Goal: Transaction & Acquisition: Purchase product/service

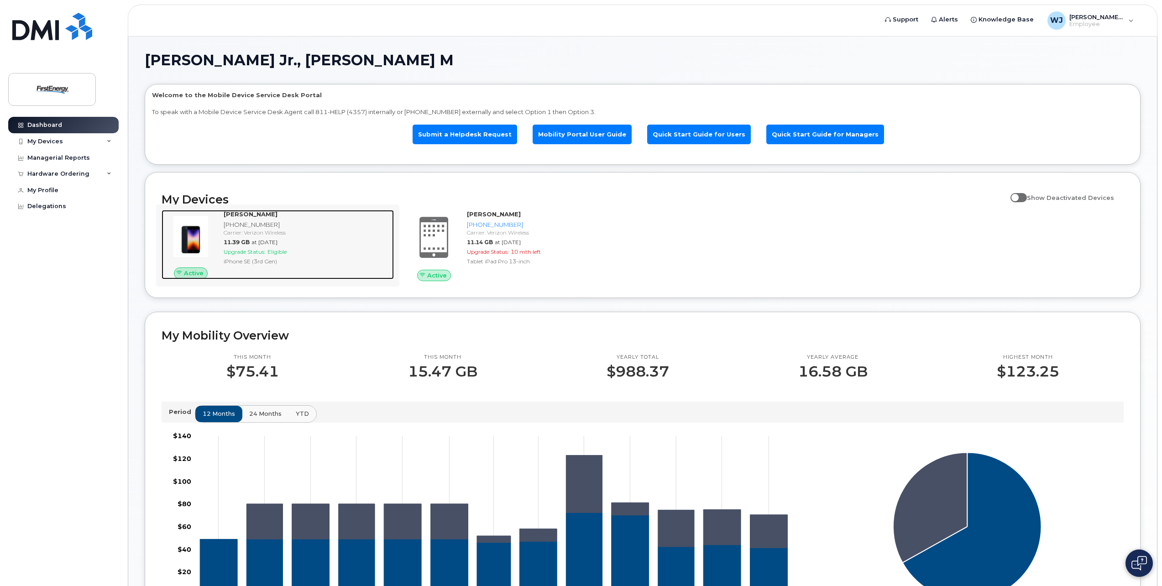
click at [236, 224] on div "[PHONE_NUMBER]" at bounding box center [307, 224] width 167 height 9
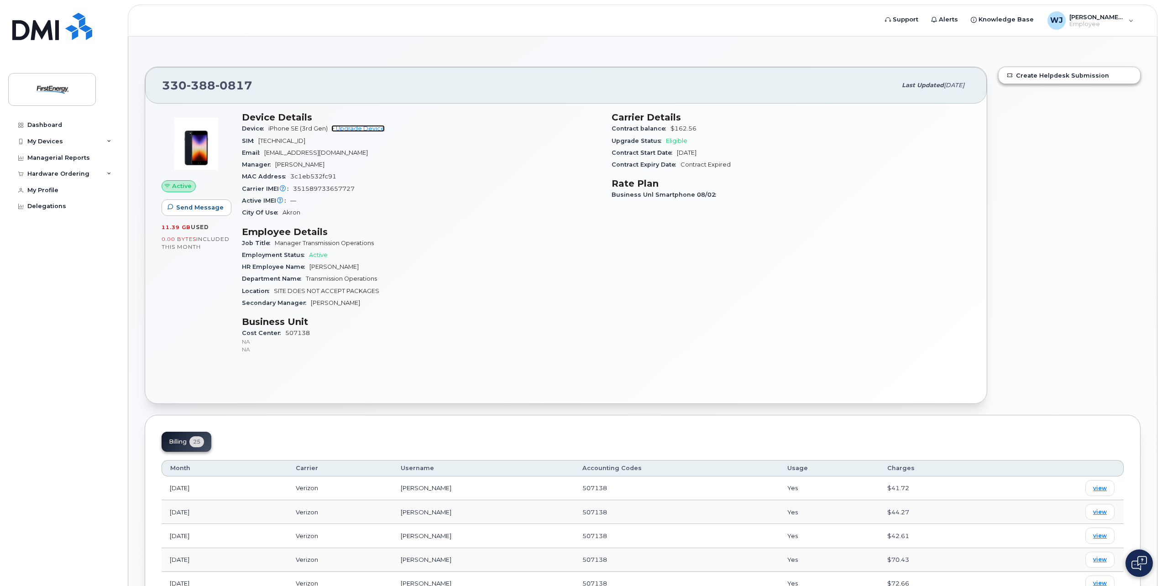
click at [366, 128] on link "+ Upgrade Device" at bounding box center [357, 128] width 53 height 7
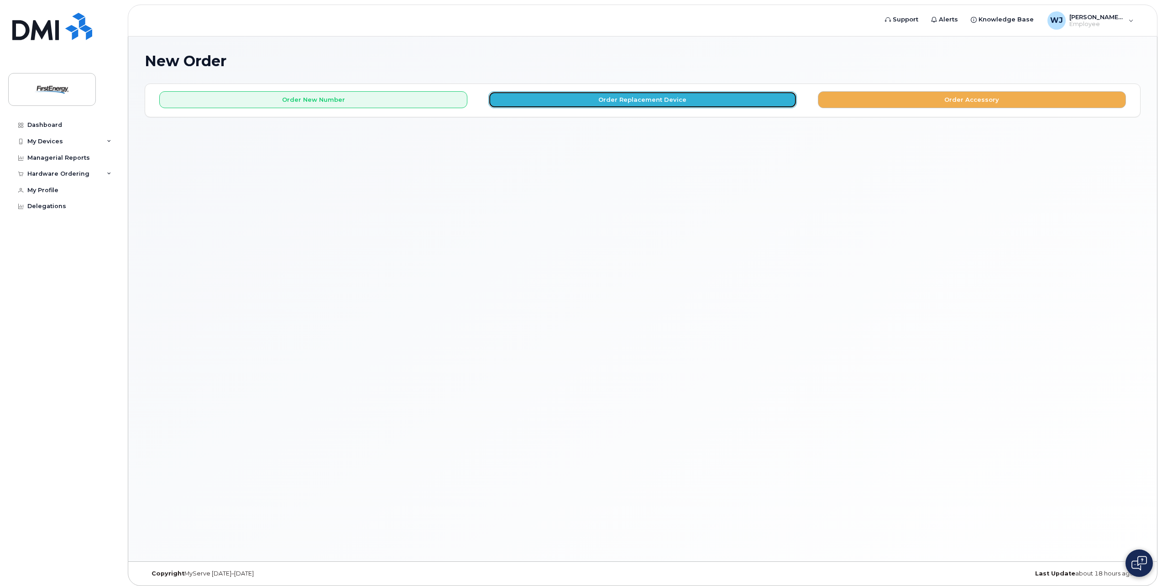
click at [656, 101] on button "Order Replacement Device" at bounding box center [642, 99] width 308 height 17
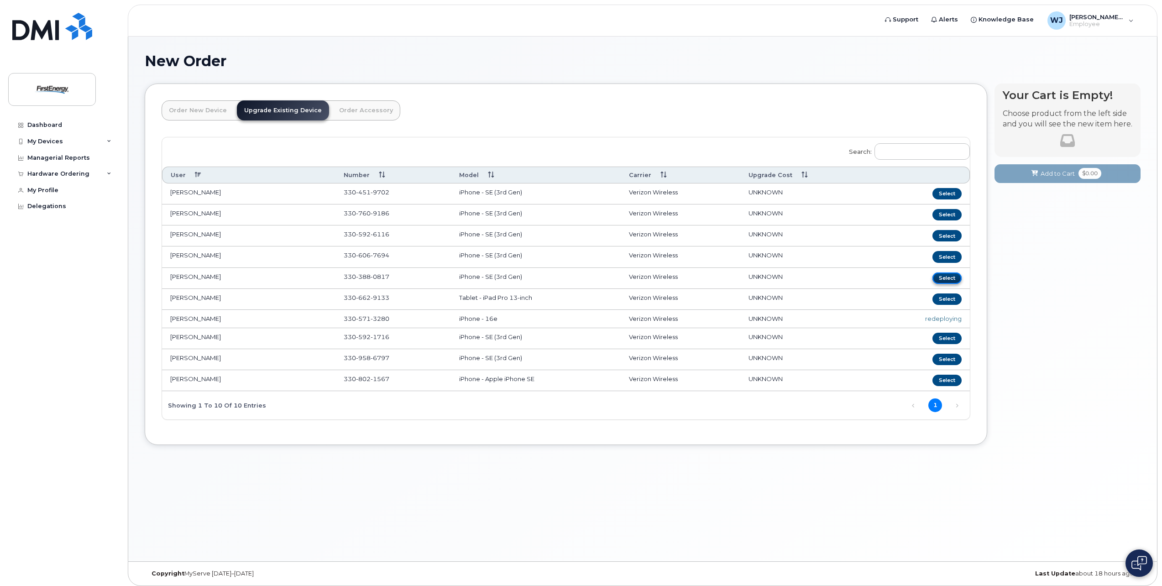
click at [944, 276] on button "Select" at bounding box center [946, 277] width 29 height 11
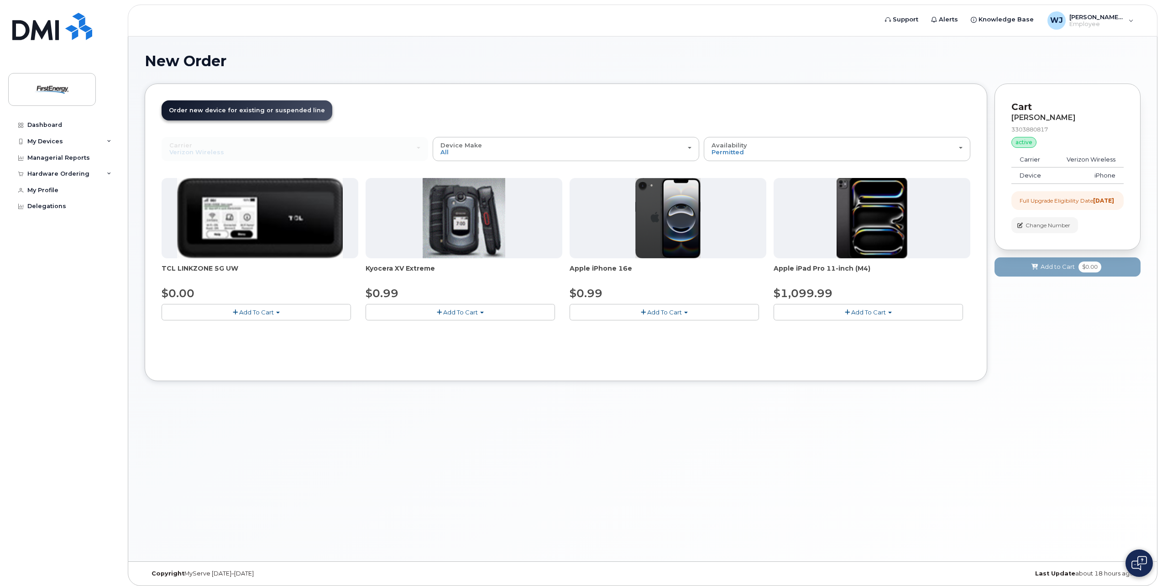
click at [686, 312] on span "button" at bounding box center [686, 313] width 4 height 2
click at [667, 310] on span "Add To Cart" at bounding box center [664, 311] width 35 height 7
click at [666, 310] on span "Add To Cart" at bounding box center [664, 311] width 35 height 7
click at [615, 327] on link "$0.99 - 2 Year Upgrade" at bounding box center [616, 329] width 88 height 11
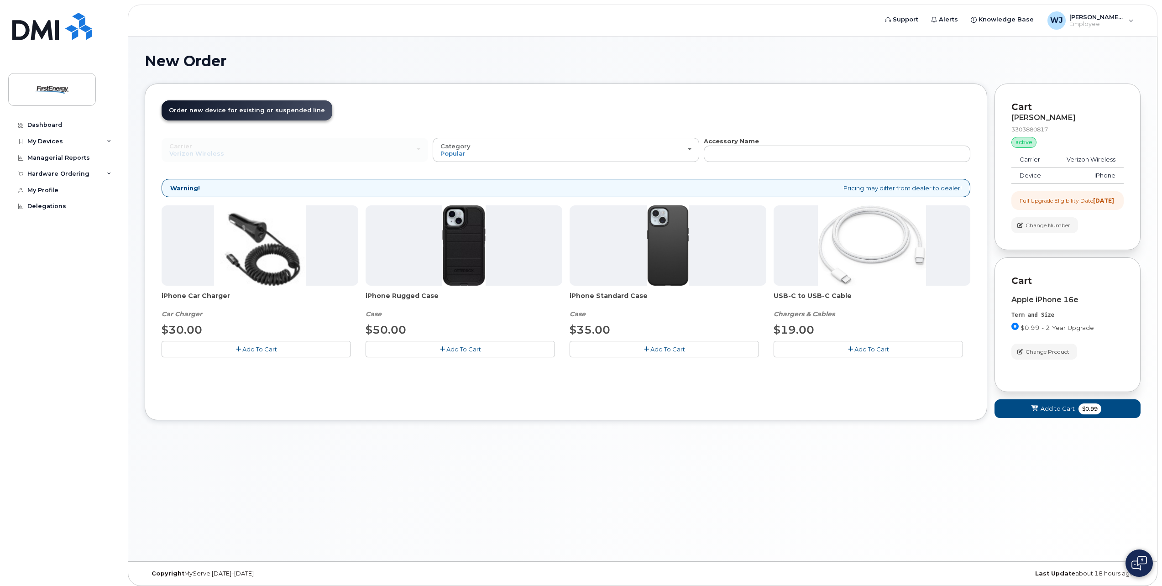
click at [255, 352] on span "Add To Cart" at bounding box center [259, 348] width 35 height 7
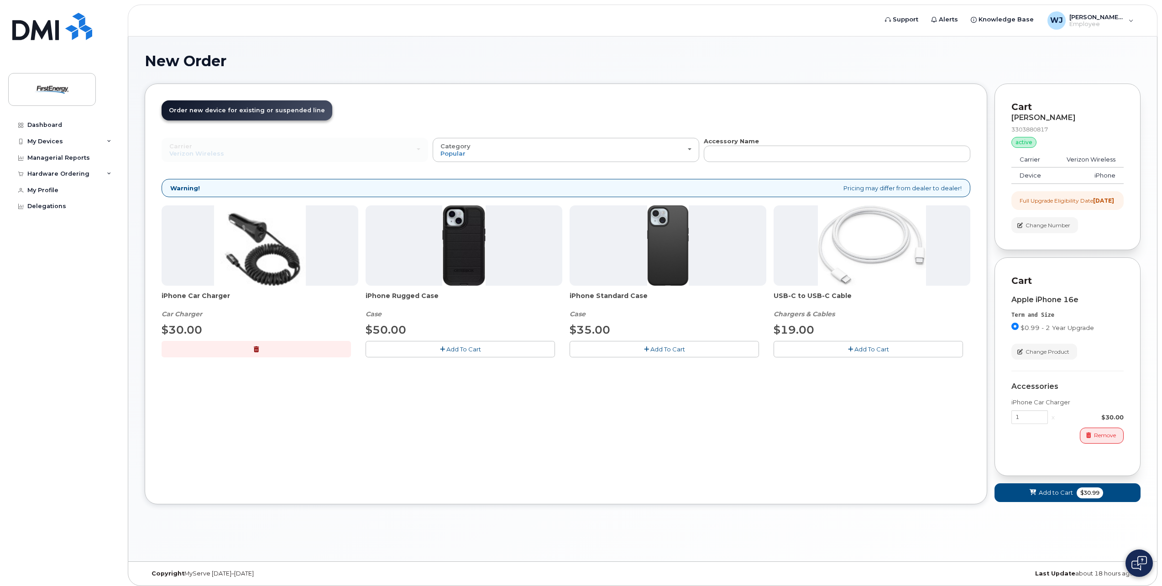
click at [853, 351] on button "Add To Cart" at bounding box center [868, 349] width 189 height 16
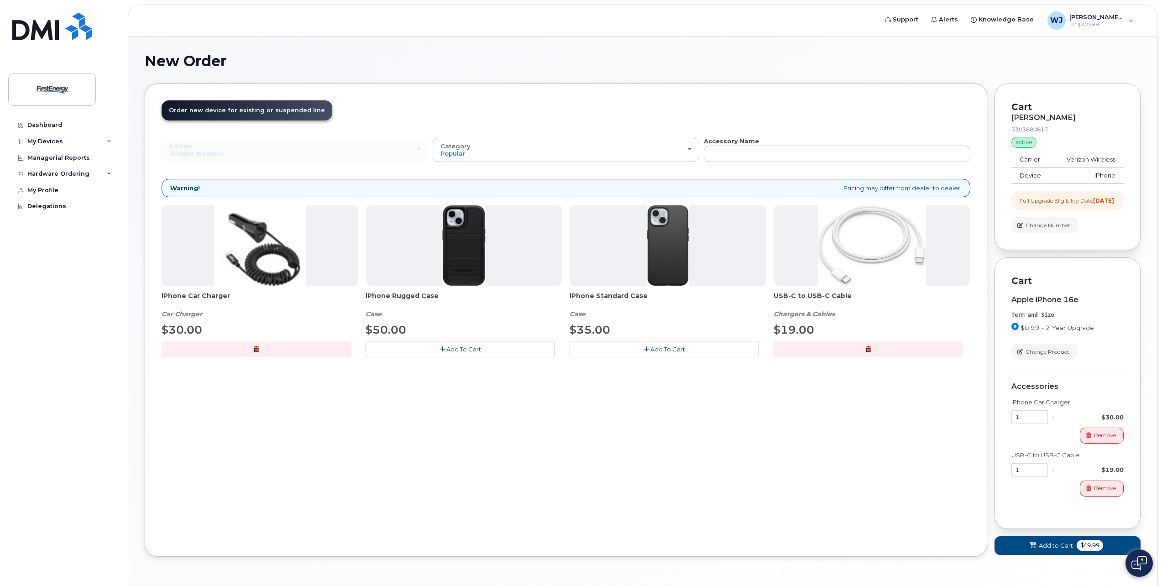
click at [464, 350] on span "Add To Cart" at bounding box center [463, 348] width 35 height 7
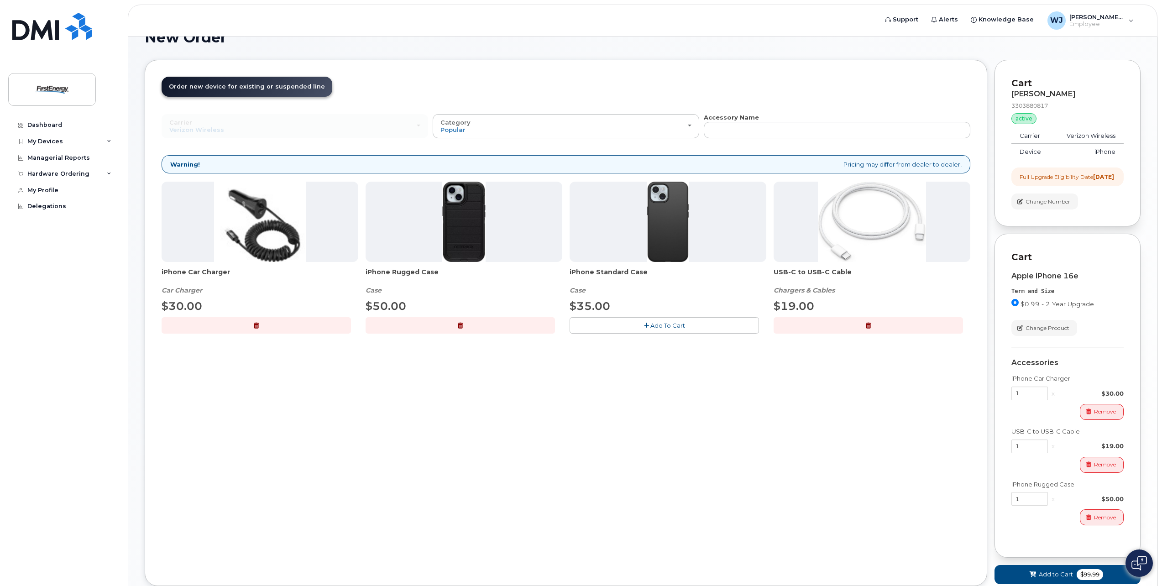
scroll to position [91, 0]
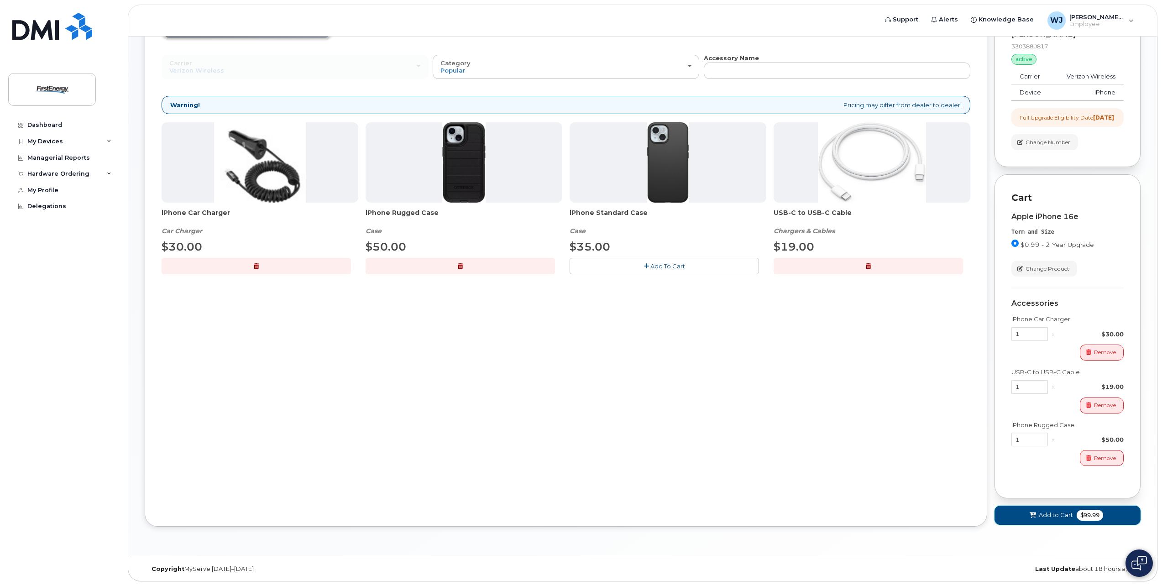
click at [1062, 514] on span "Add to Cart" at bounding box center [1056, 515] width 34 height 9
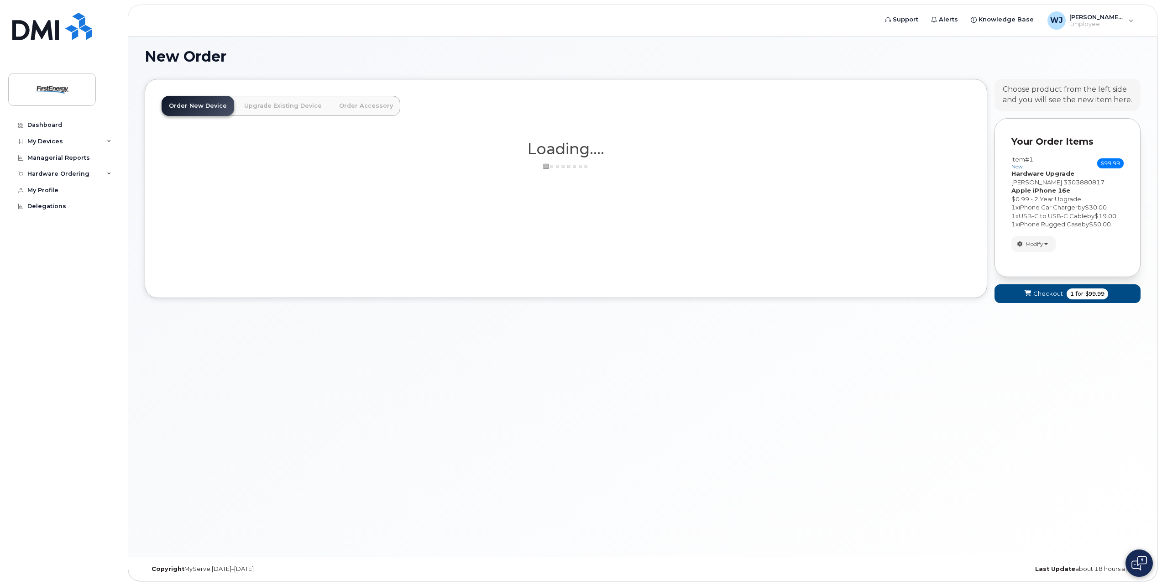
scroll to position [5, 0]
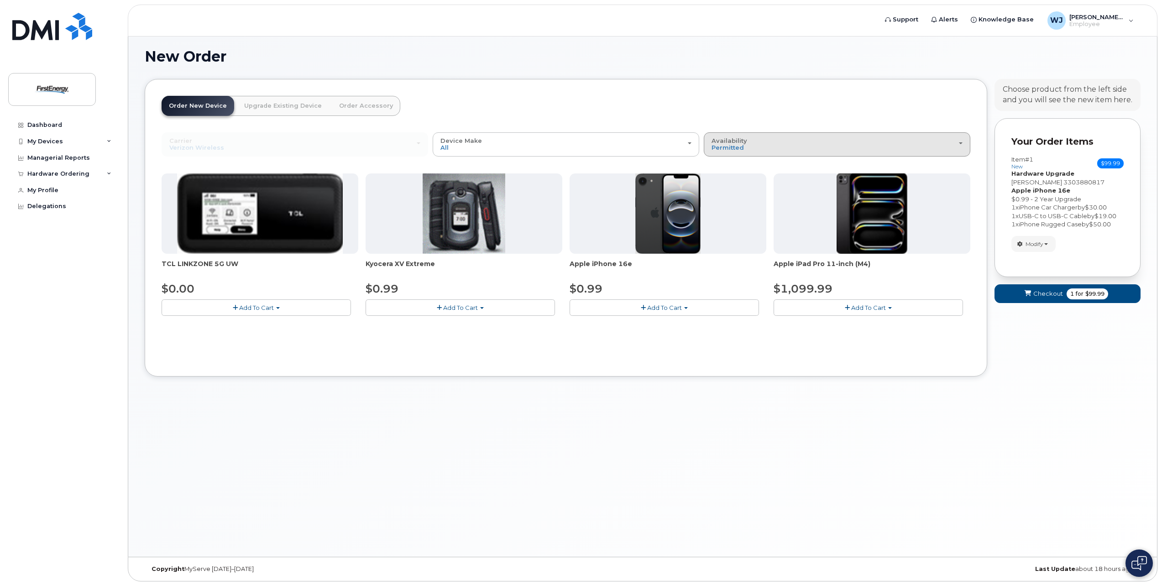
click at [961, 141] on div "Availability Permitted All" at bounding box center [836, 144] width 251 height 14
click at [717, 180] on label "All" at bounding box center [715, 180] width 19 height 11
click at [0, 0] on input "All" at bounding box center [0, 0] width 0 height 0
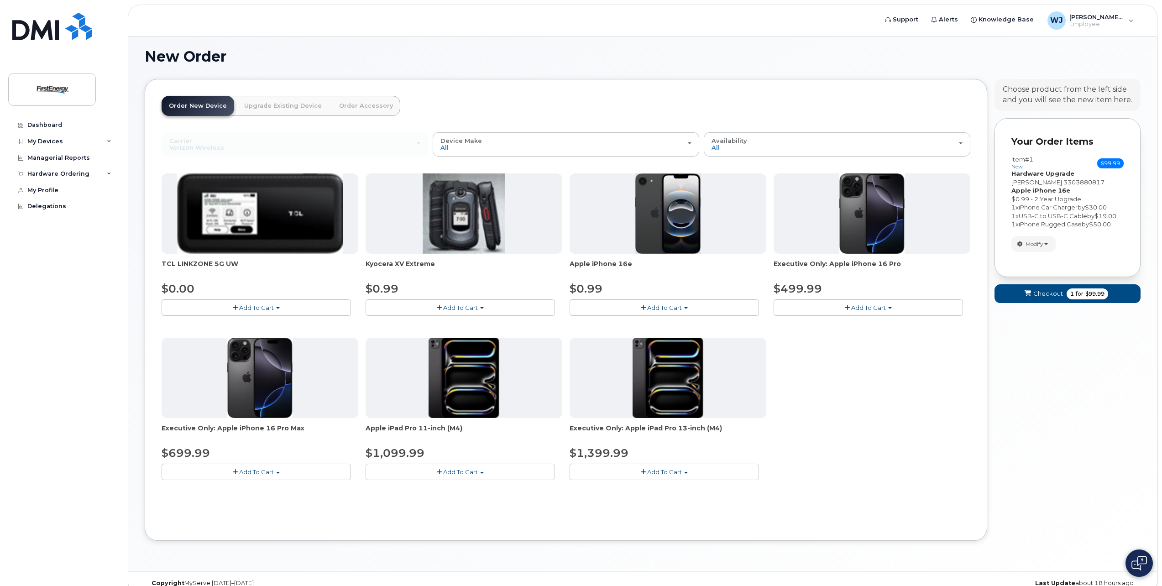
click at [260, 471] on span "Add To Cart" at bounding box center [256, 471] width 35 height 7
click at [245, 487] on link "$699.99 - 2 Year Activation" at bounding box center [213, 488] width 99 height 11
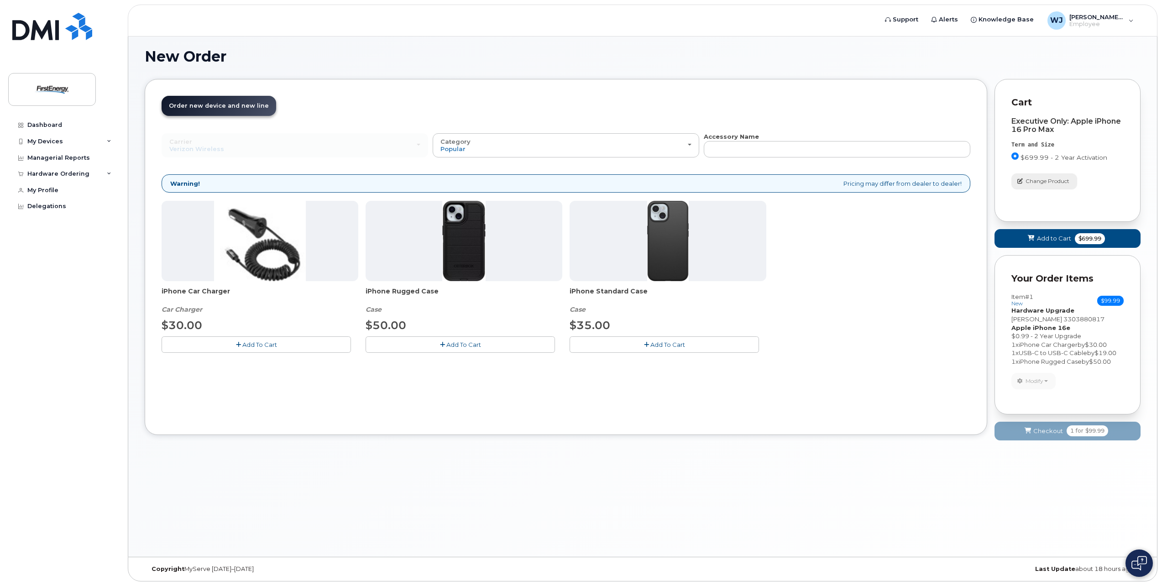
click at [1028, 183] on span "Change Product" at bounding box center [1047, 181] width 44 height 8
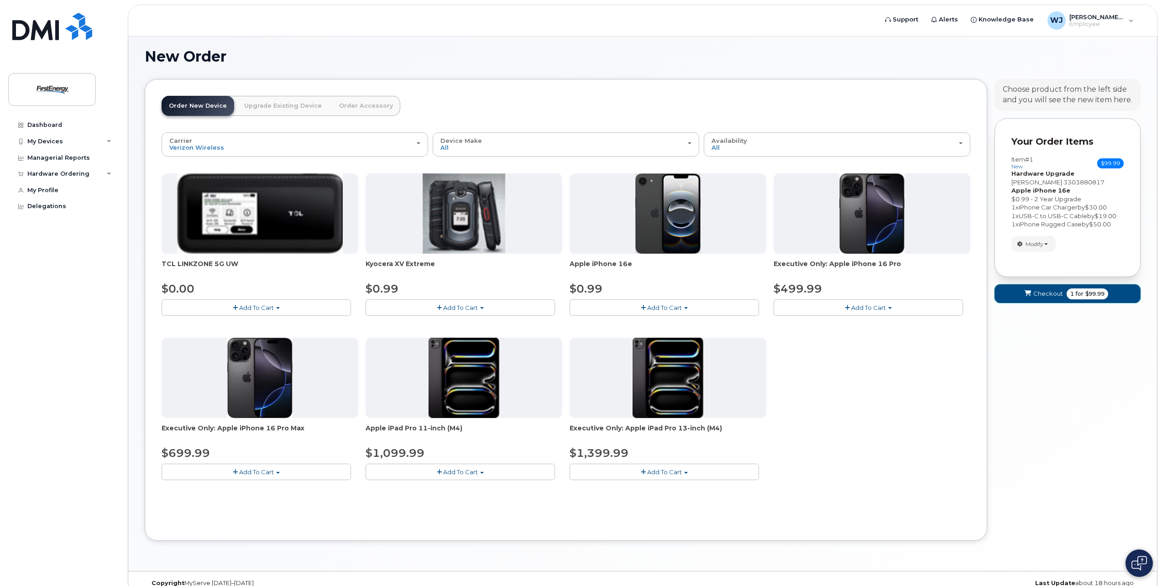
click at [1030, 294] on icon "submit" at bounding box center [1028, 294] width 6 height 6
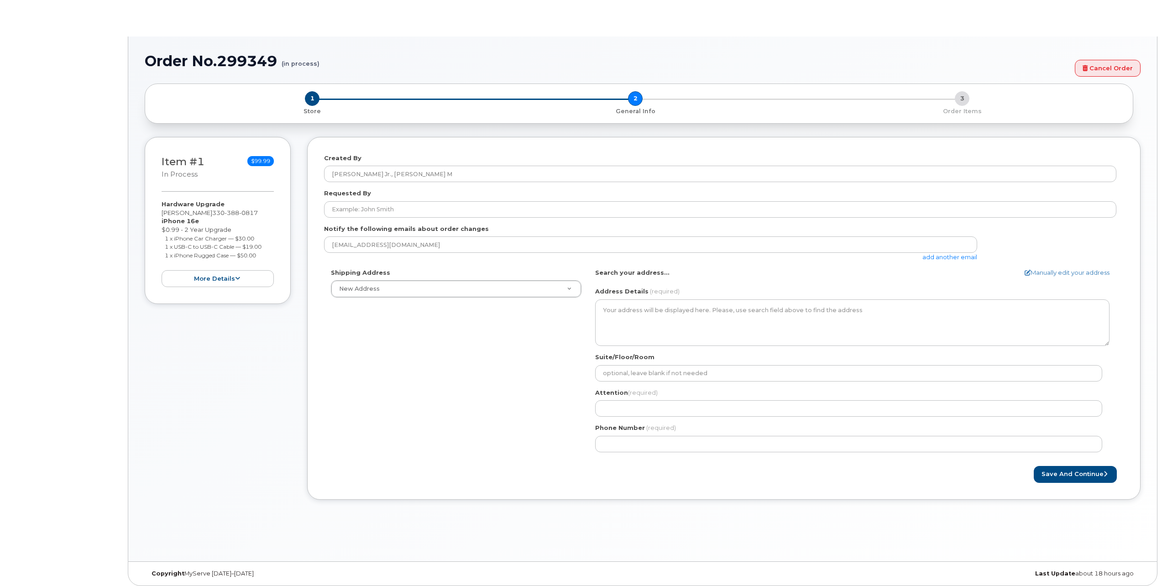
select select
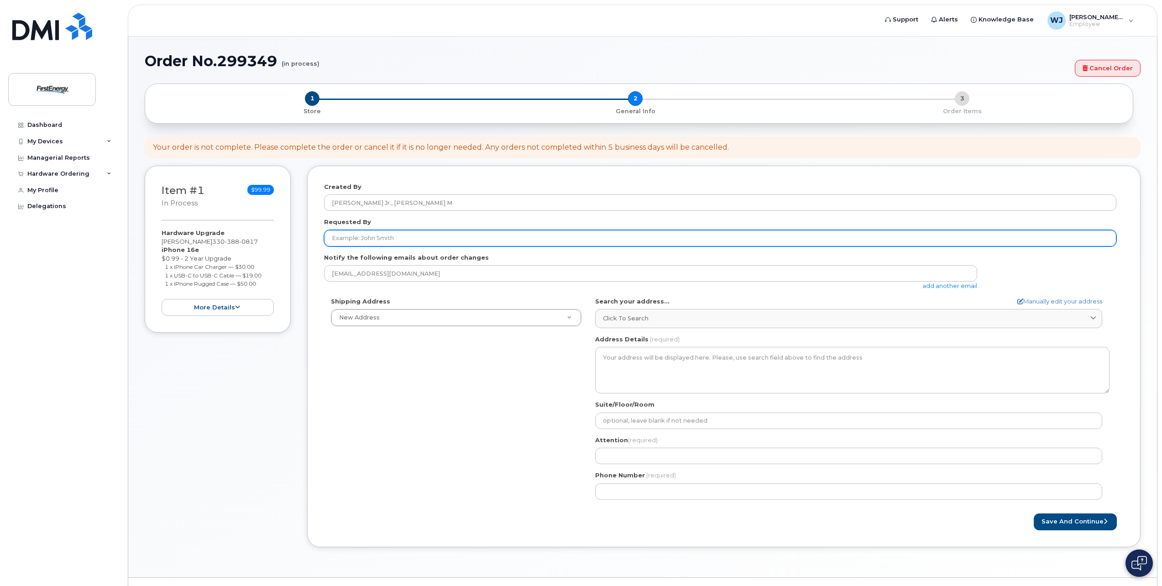
click at [382, 240] on input "Requested By" at bounding box center [720, 238] width 792 height 16
type input "[PERSON_NAME]"
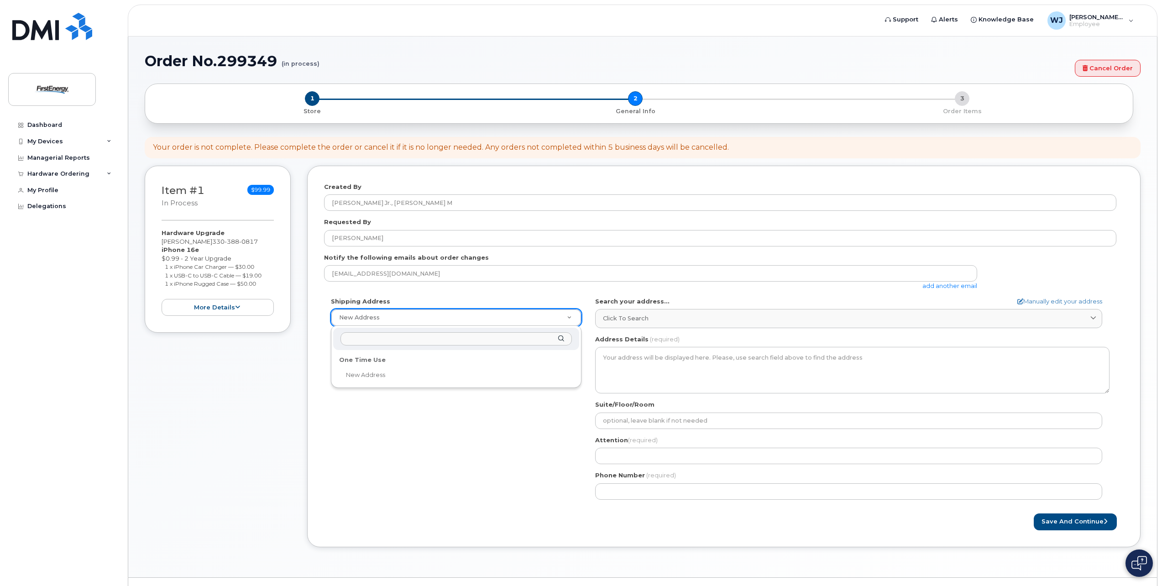
click at [399, 339] on input "text" at bounding box center [455, 338] width 231 height 13
type input "a"
type input "8"
select select
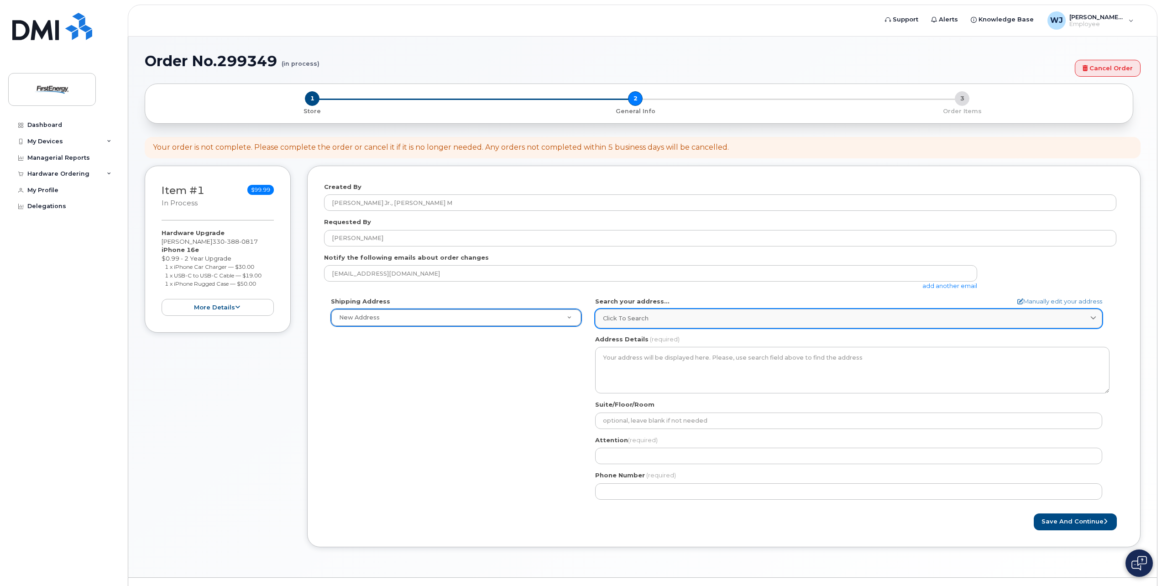
click at [634, 314] on link "Click to search" at bounding box center [848, 318] width 507 height 19
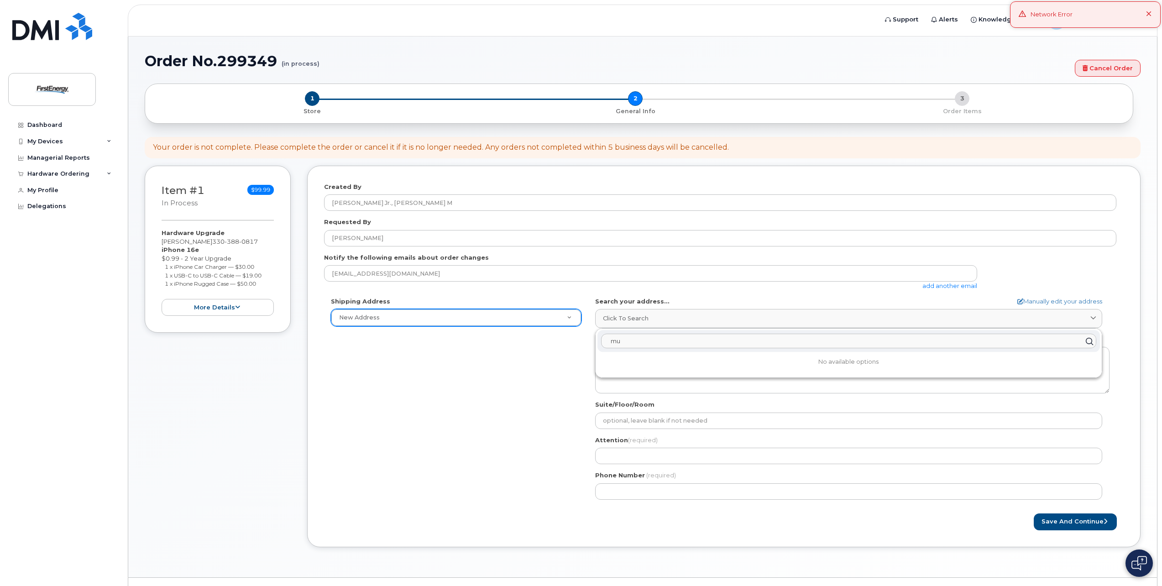
type input "m"
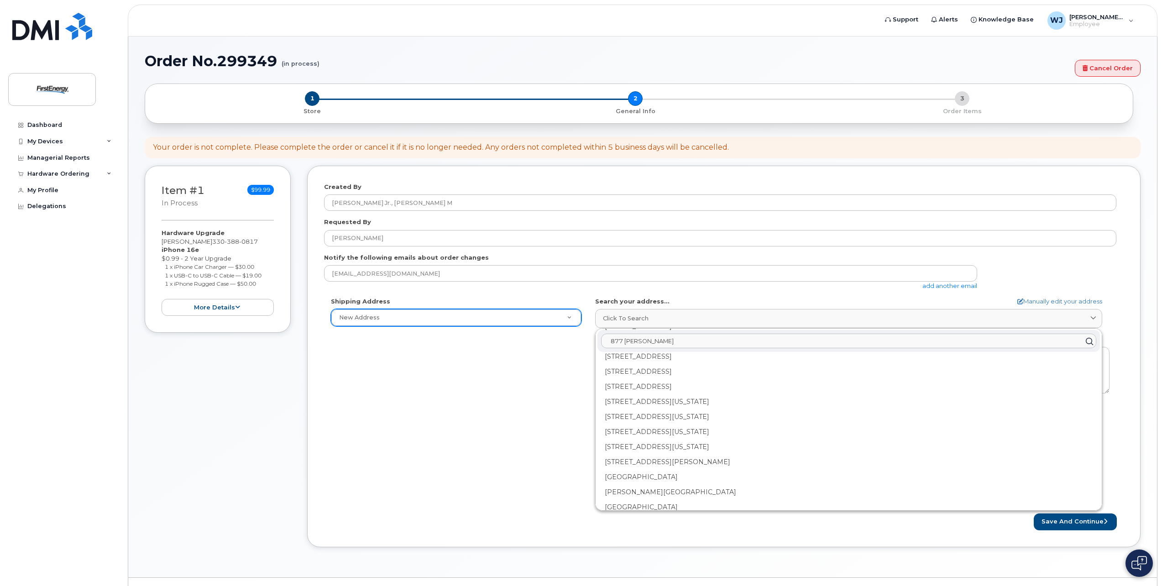
scroll to position [685, 0]
click at [621, 342] on input "877 mull av" at bounding box center [848, 341] width 495 height 15
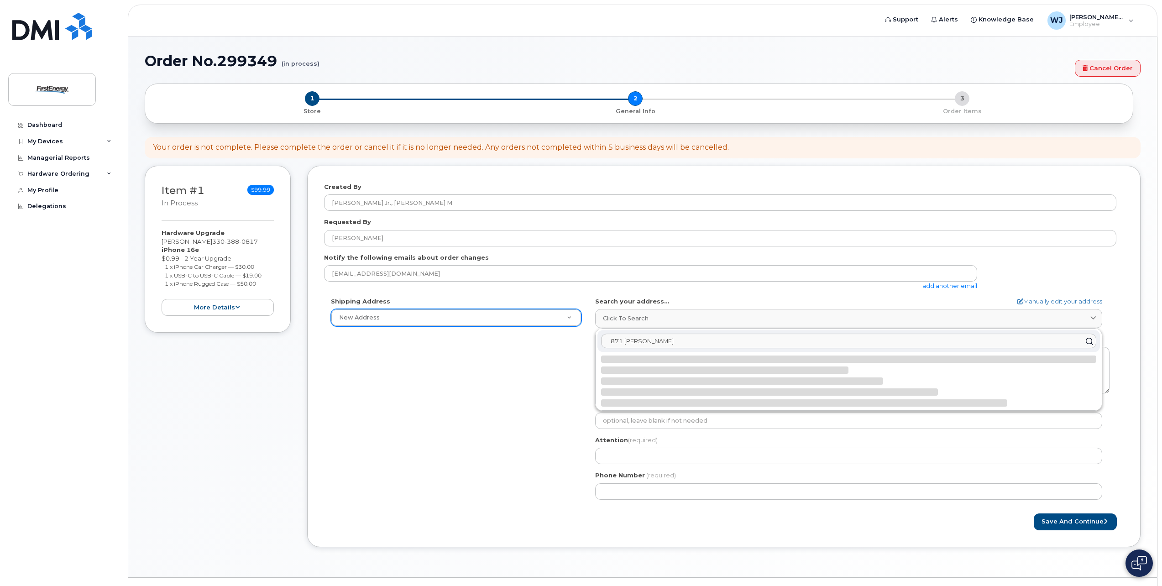
scroll to position [0, 0]
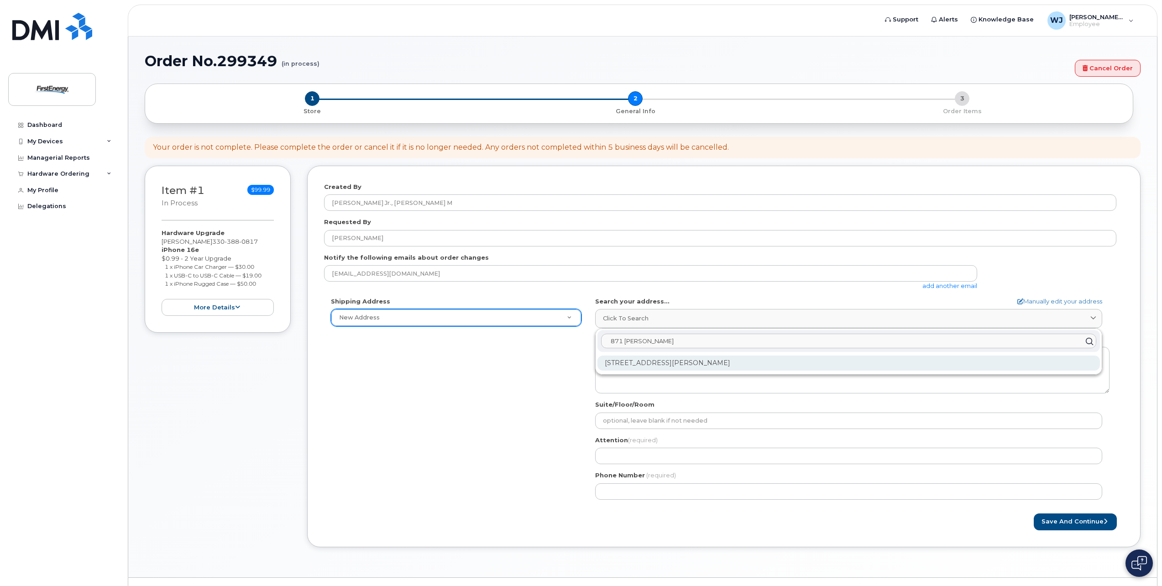
type input "871 mull av"
click at [638, 360] on div "871 Mull Ave Akron OH 44313-7533" at bounding box center [848, 363] width 502 height 15
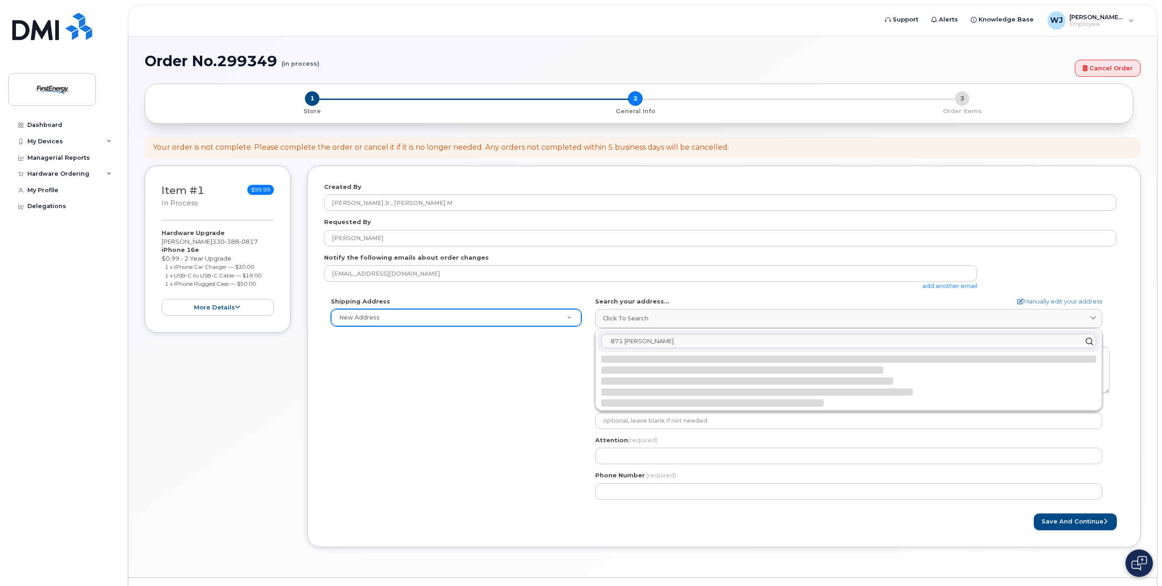
select select
type textarea "871 Mull Ave AKRON OH 44313-7533 UNITED STATES"
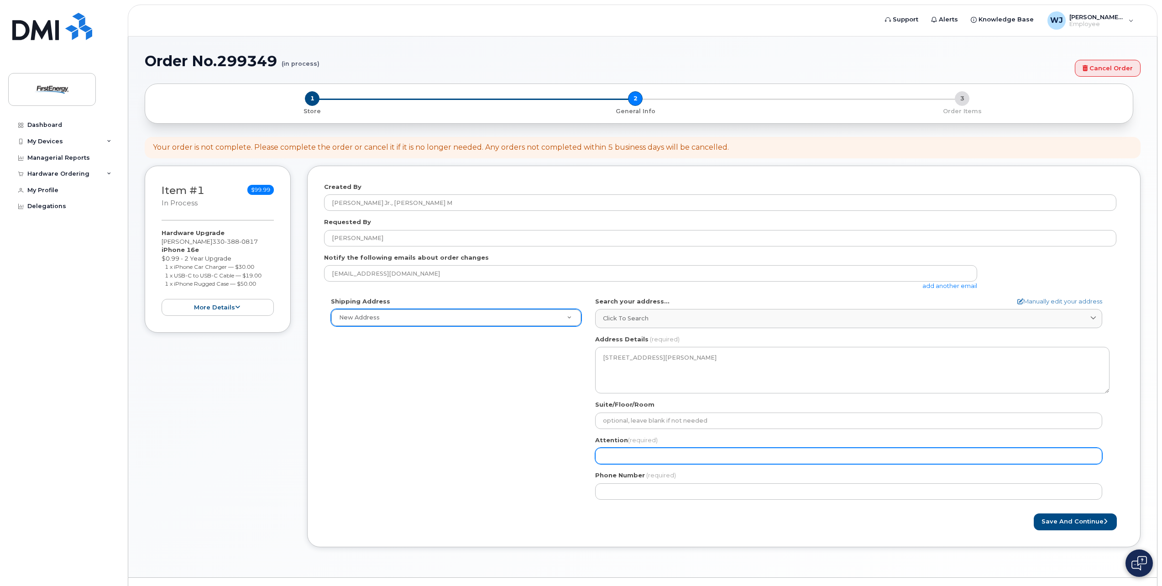
click at [617, 459] on input "Attention (required)" at bounding box center [848, 456] width 507 height 16
select select
type input "K"
select select
type input "Ke"
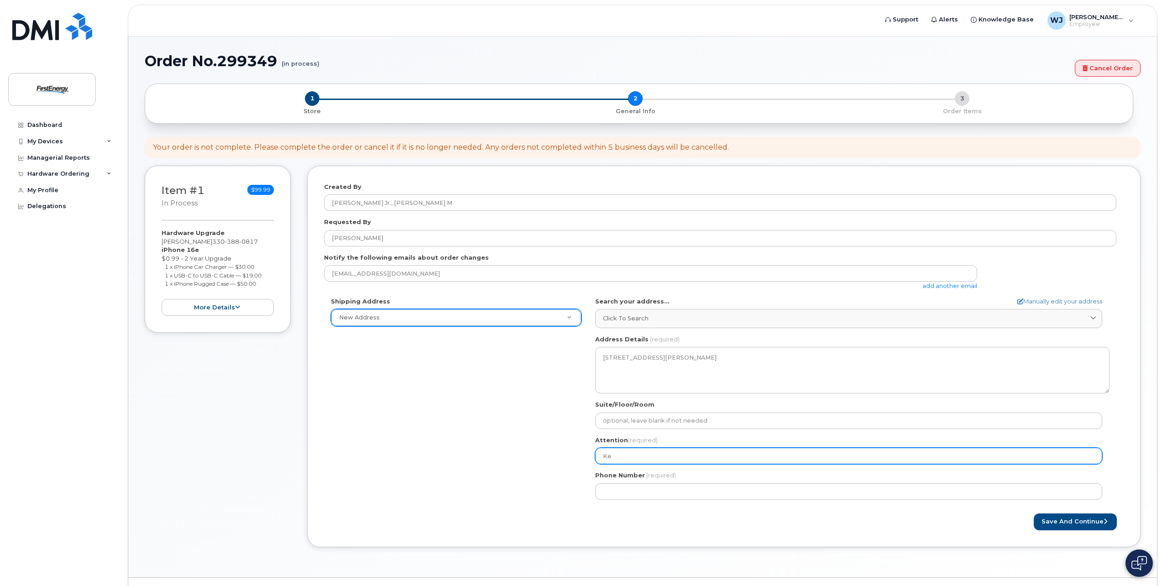
select select
type input "Kei"
select select
type input "Keit"
select select
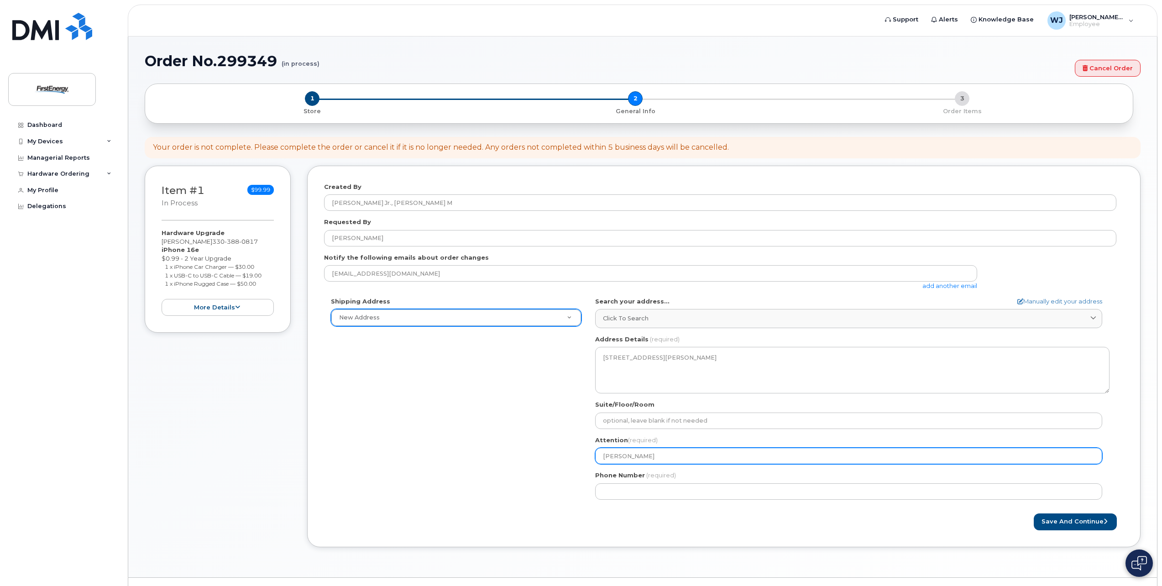
type input "Keith"
select select
type input "Keith W"
select select
type input "Keith We"
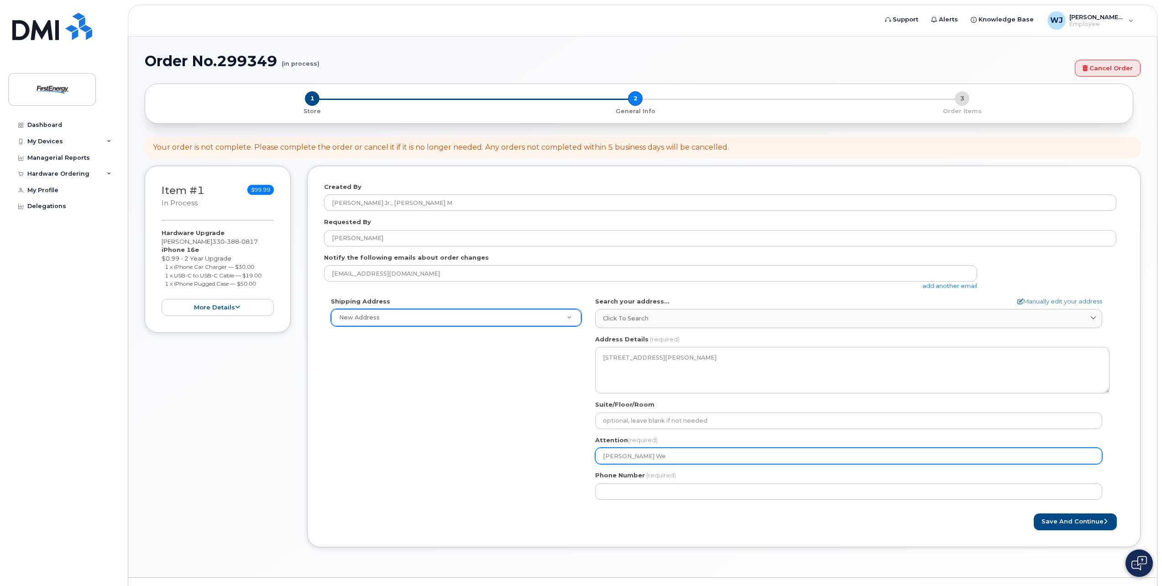
select select
type input "Keith Wei"
select select
type input "Keith Weid"
select select
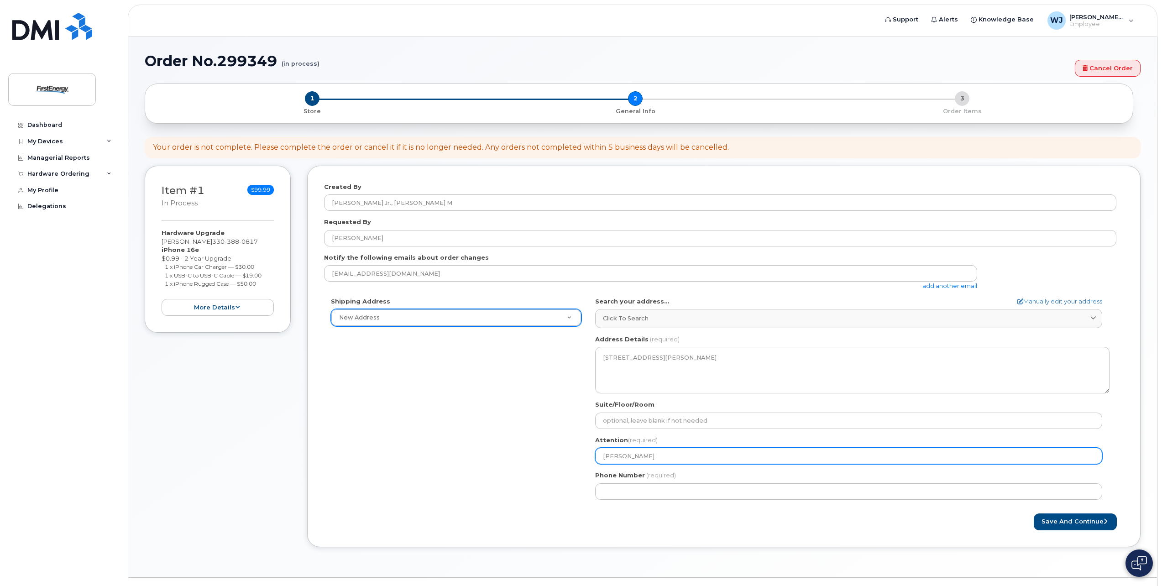
type input "Keith Weidr"
select select
type input "Keith Weidri"
select select
type input "Keith Weidric"
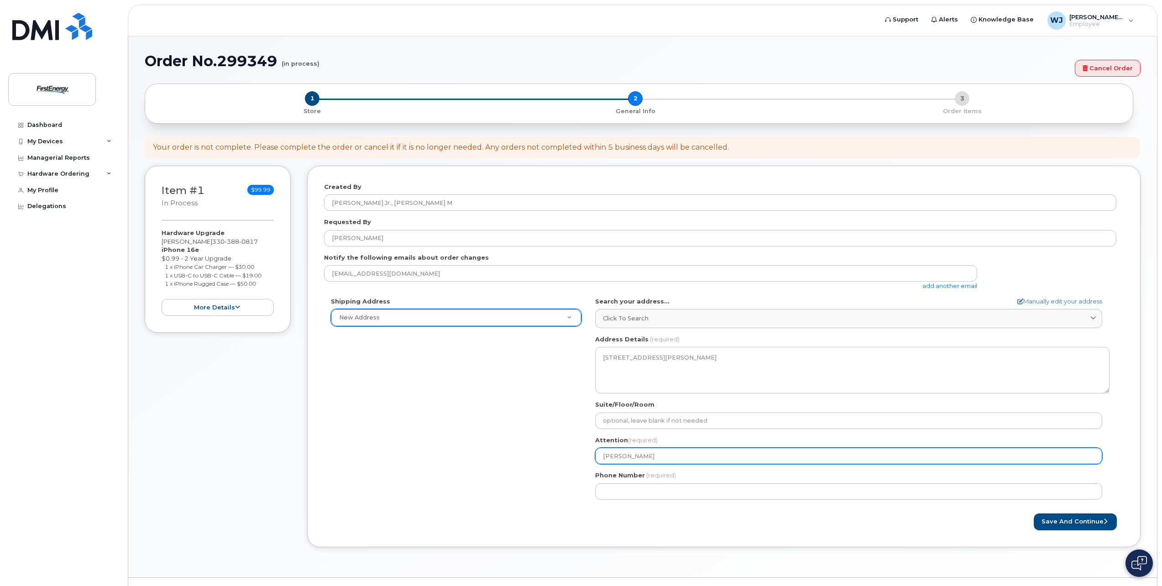
select select
type input "Keith Weidrick"
select select
type input "Keith Weidrick A"
select select
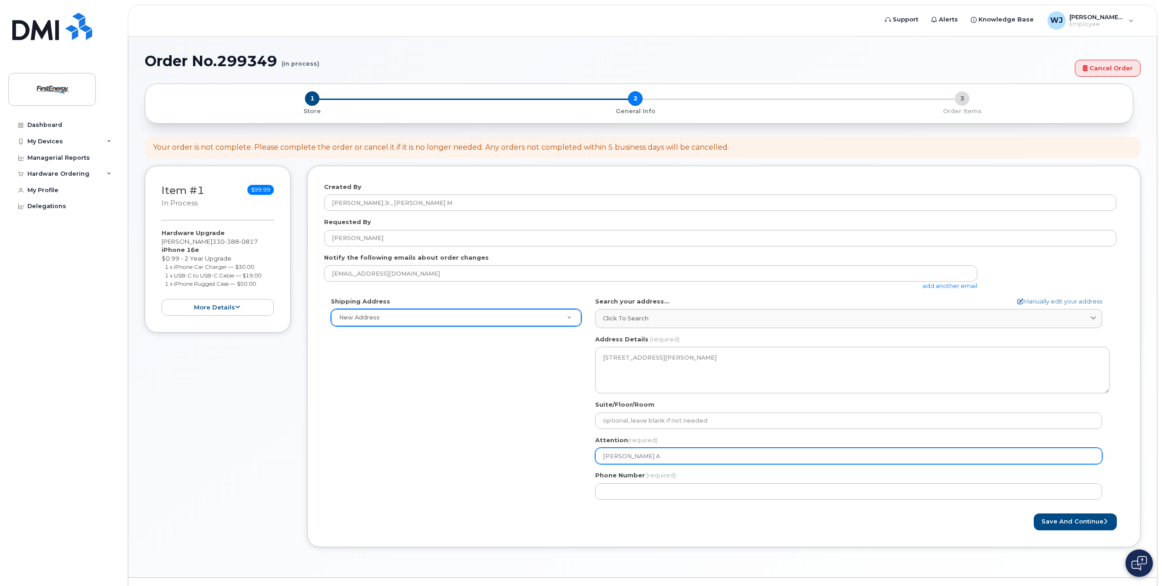
type input "Keith Weidrick AC"
select select
type input "Keith Weidrick ACC"
select select
type input "Keith Weidrick ACC-"
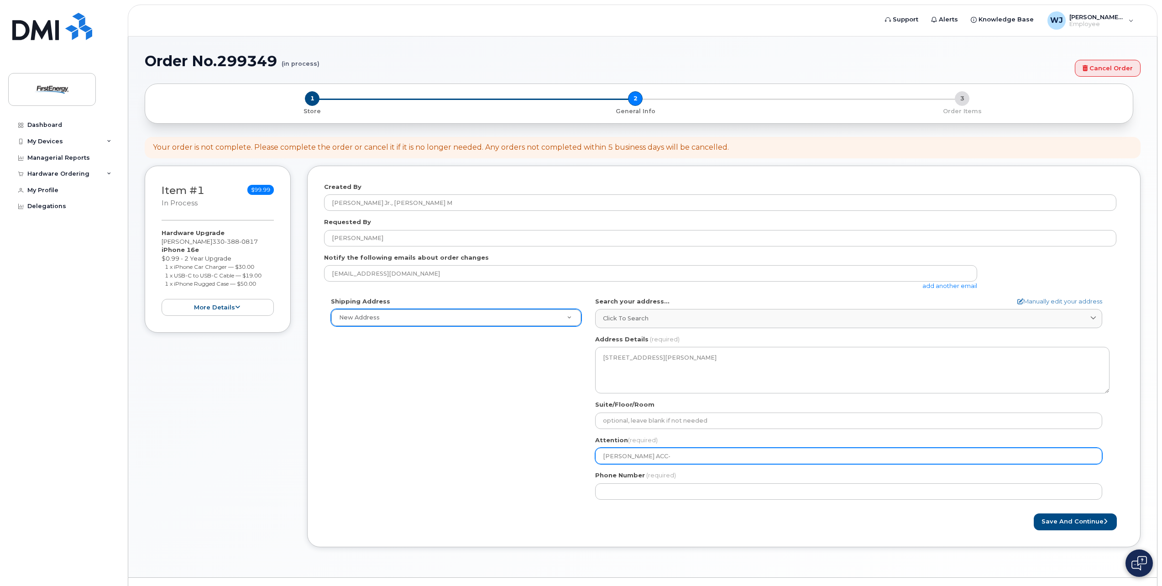
select select
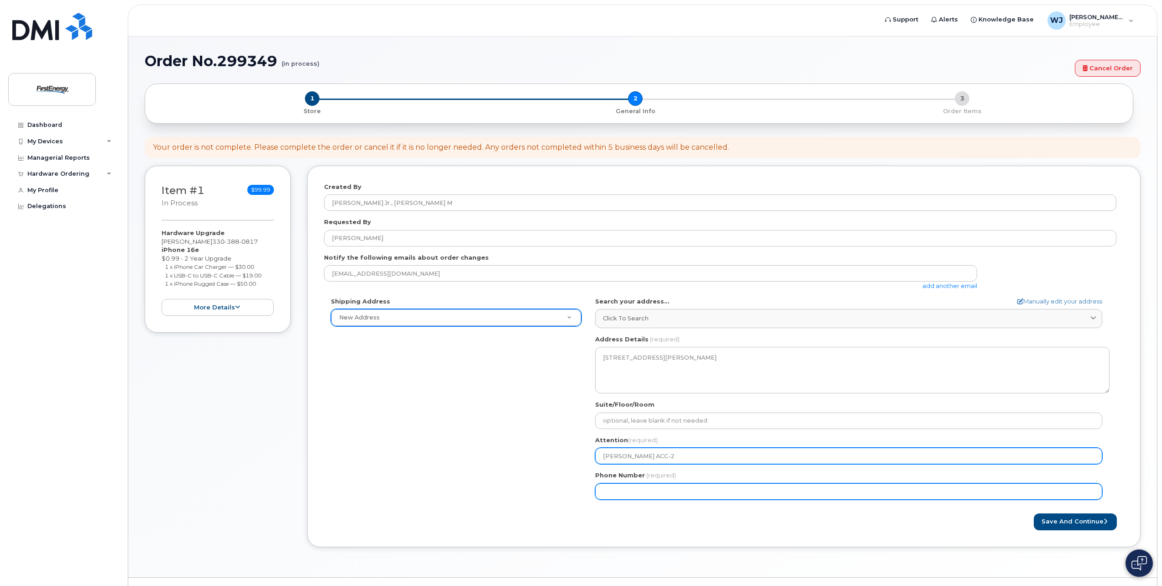
type input "Keith Weidrick ACC-2"
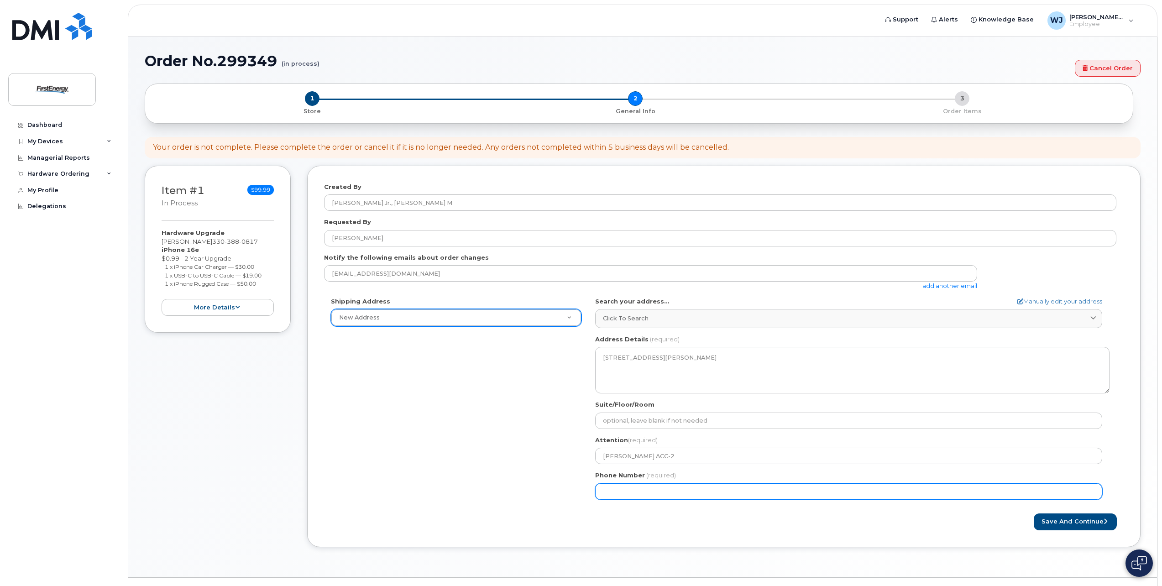
click at [617, 487] on input "Phone Number" at bounding box center [848, 491] width 507 height 16
type input "330"
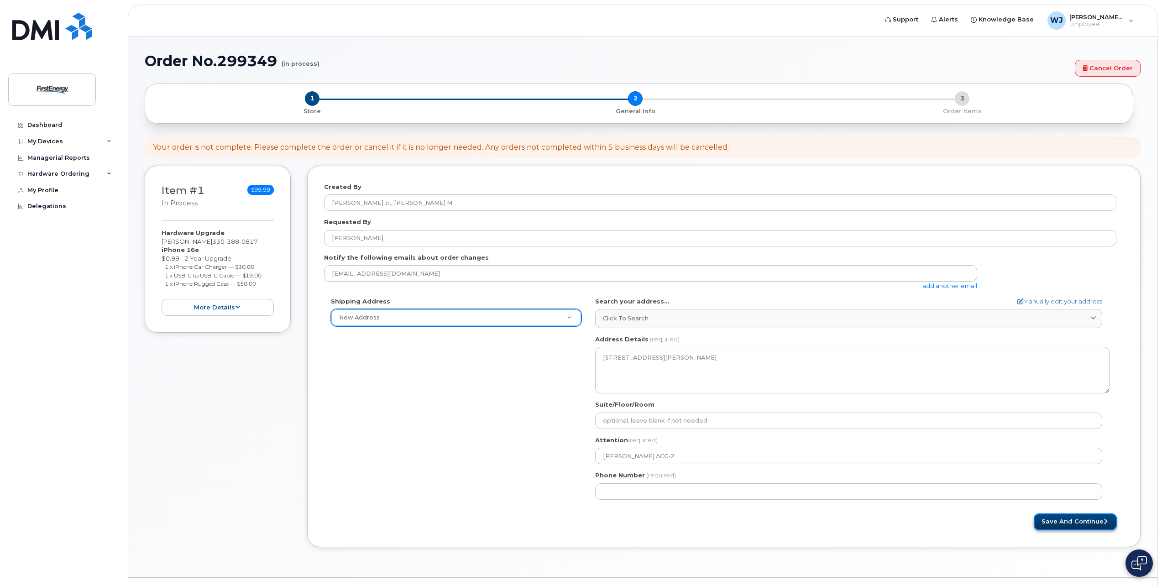
click at [1046, 521] on button "Save and Continue" at bounding box center [1075, 521] width 83 height 17
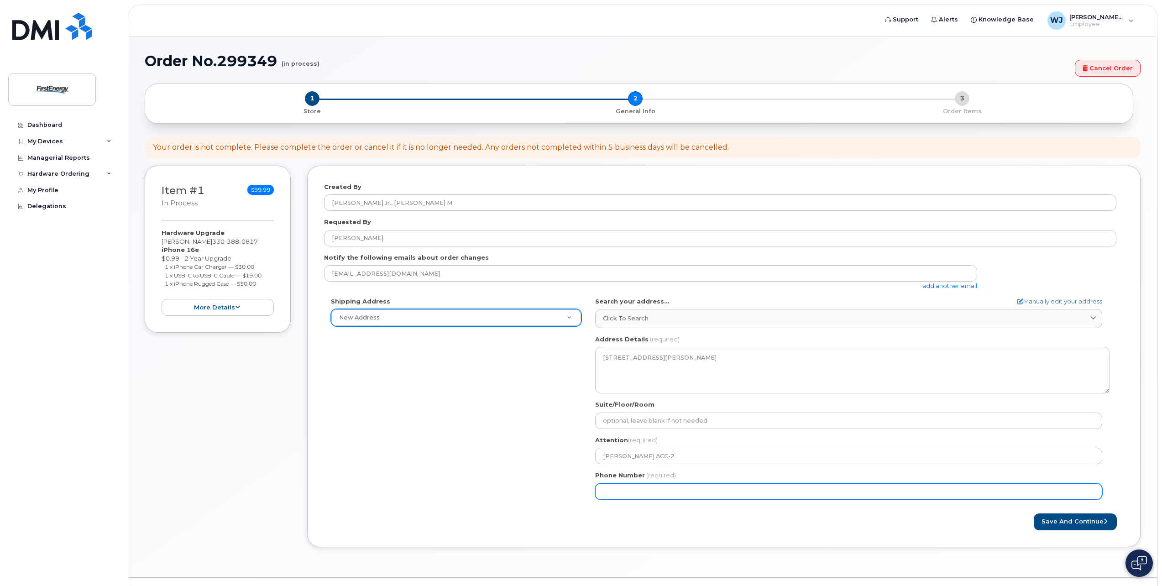
drag, startPoint x: 651, startPoint y: 493, endPoint x: 559, endPoint y: 489, distance: 92.7
click at [559, 489] on div "Shipping Address New Address New Address OH Akron Search your address... Manual…" at bounding box center [720, 401] width 792 height 209
type input "2"
type input "330761544"
select select
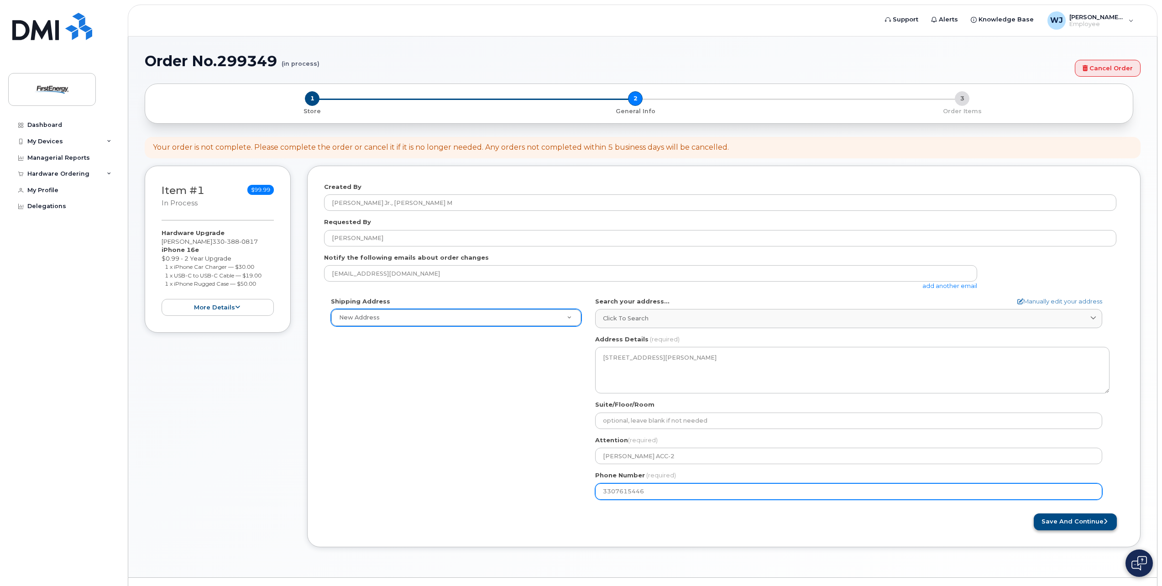
type input "3307615446"
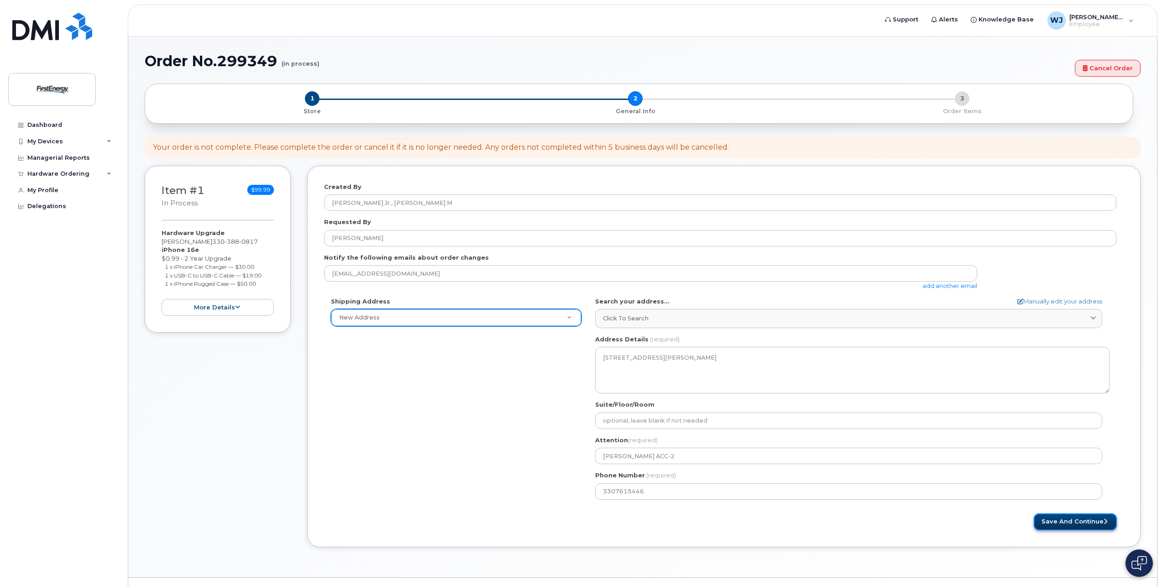
click at [1048, 523] on button "Save and Continue" at bounding box center [1075, 521] width 83 height 17
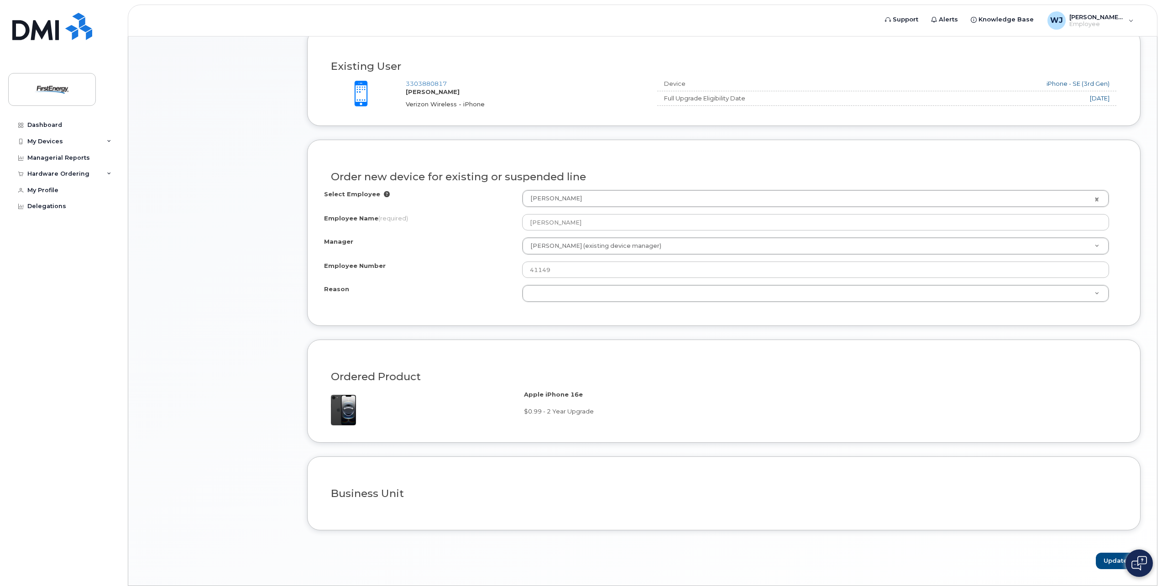
scroll to position [365, 0]
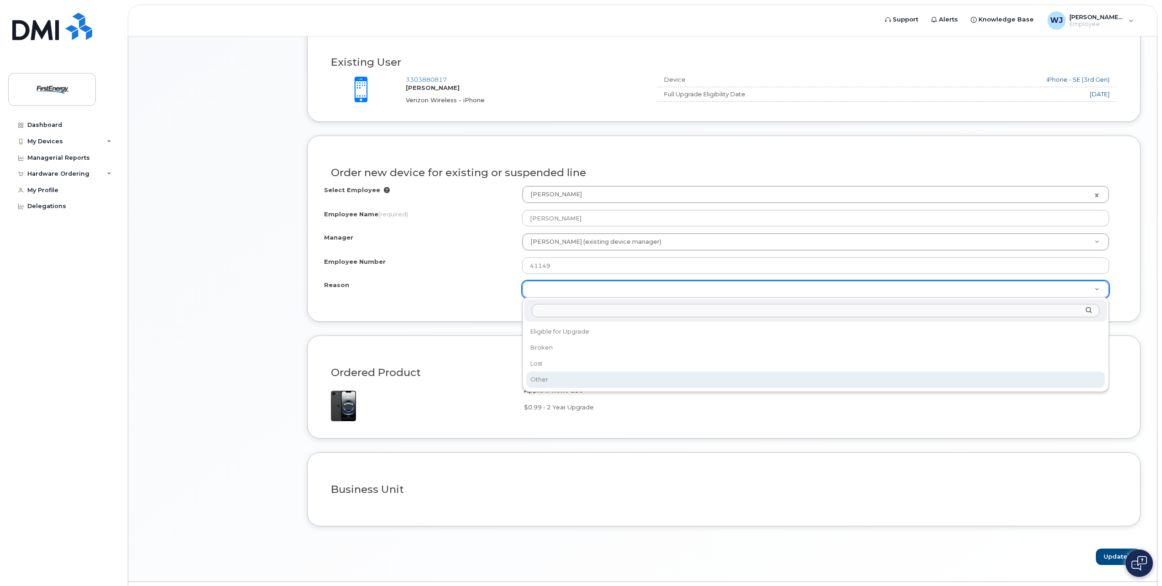
select select "other"
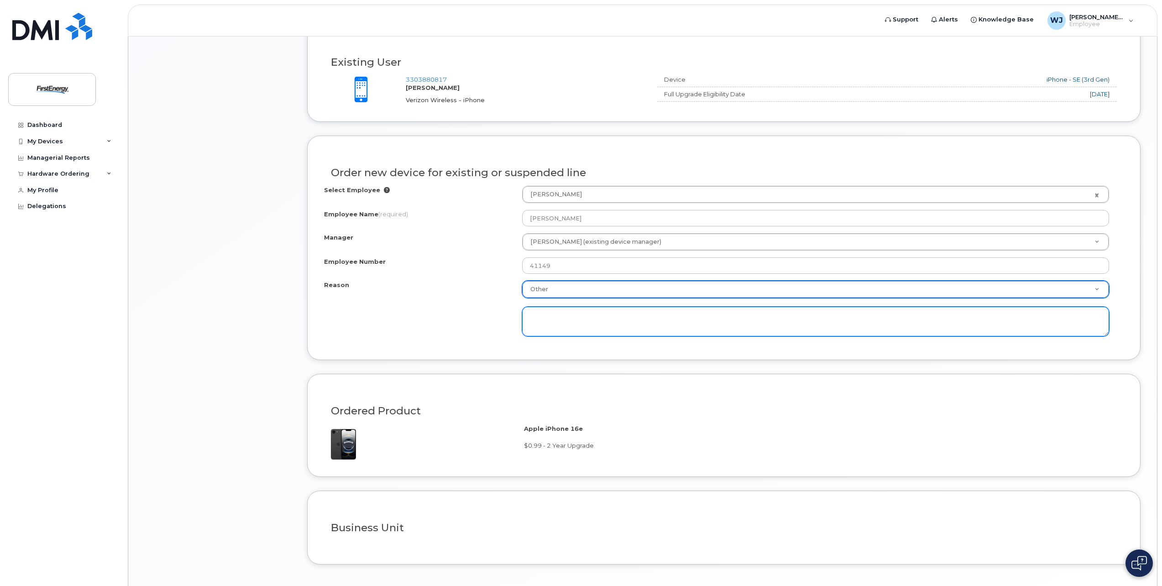
click at [533, 319] on textarea at bounding box center [815, 322] width 587 height 30
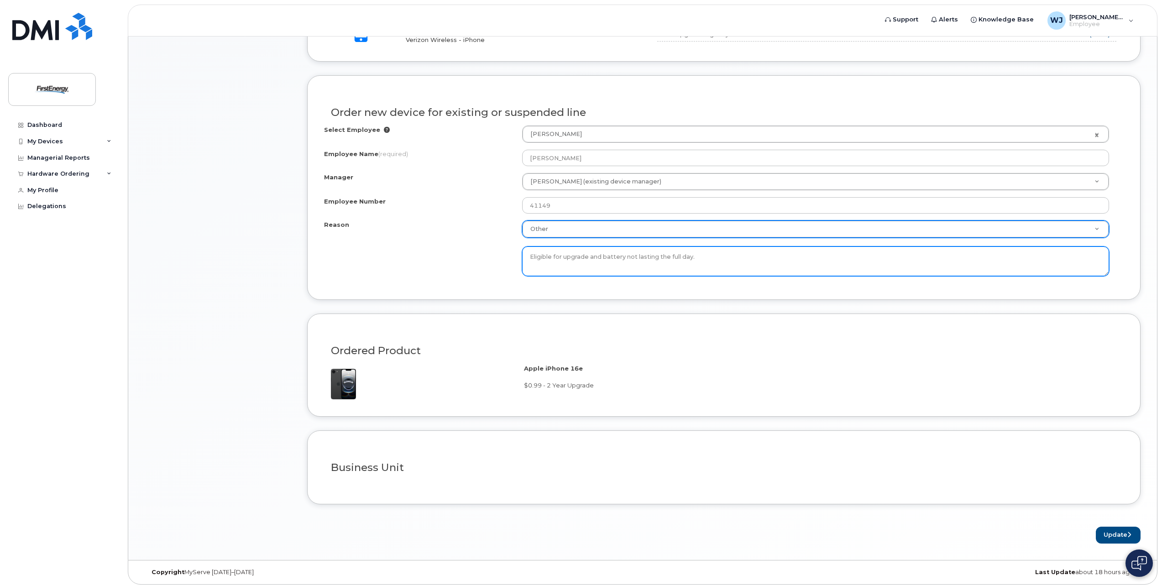
scroll to position [429, 0]
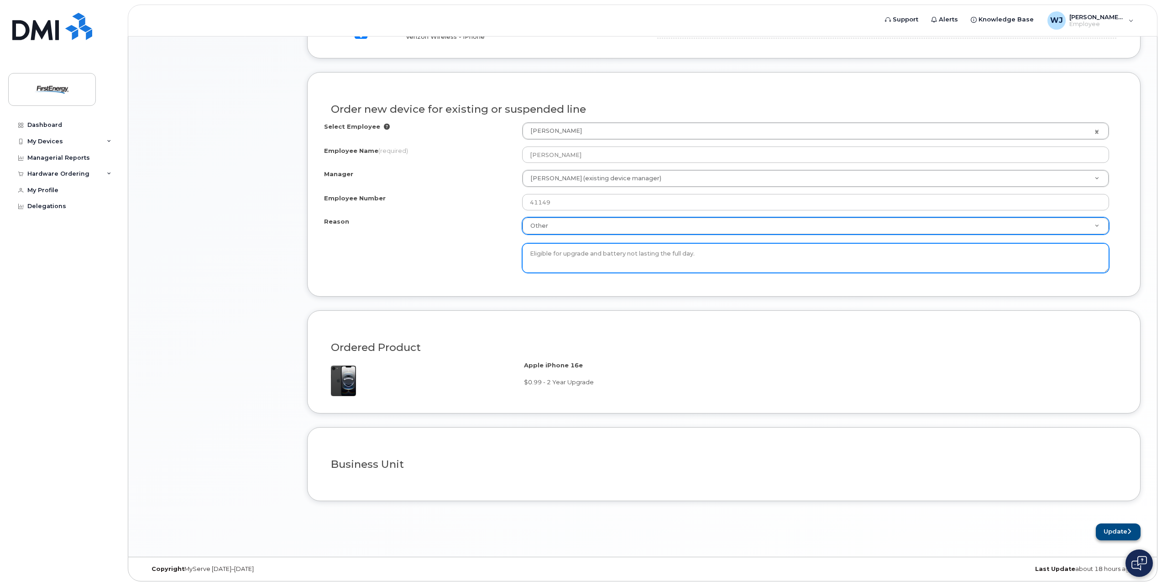
type textarea "Eligible for upgrade and battery not lasting the full day."
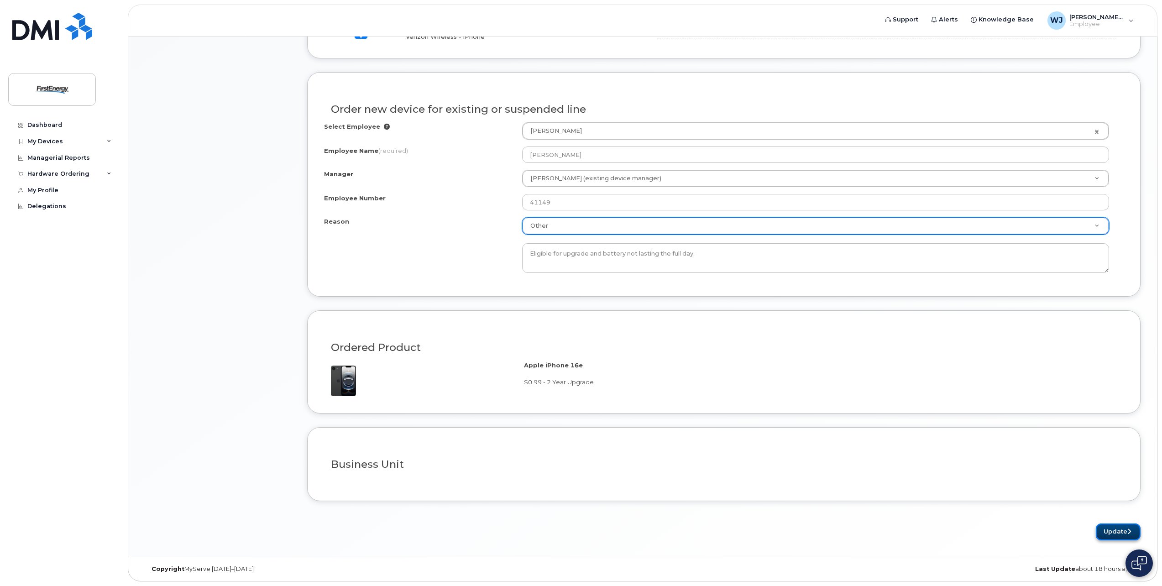
click at [1105, 529] on button "Update" at bounding box center [1118, 531] width 45 height 17
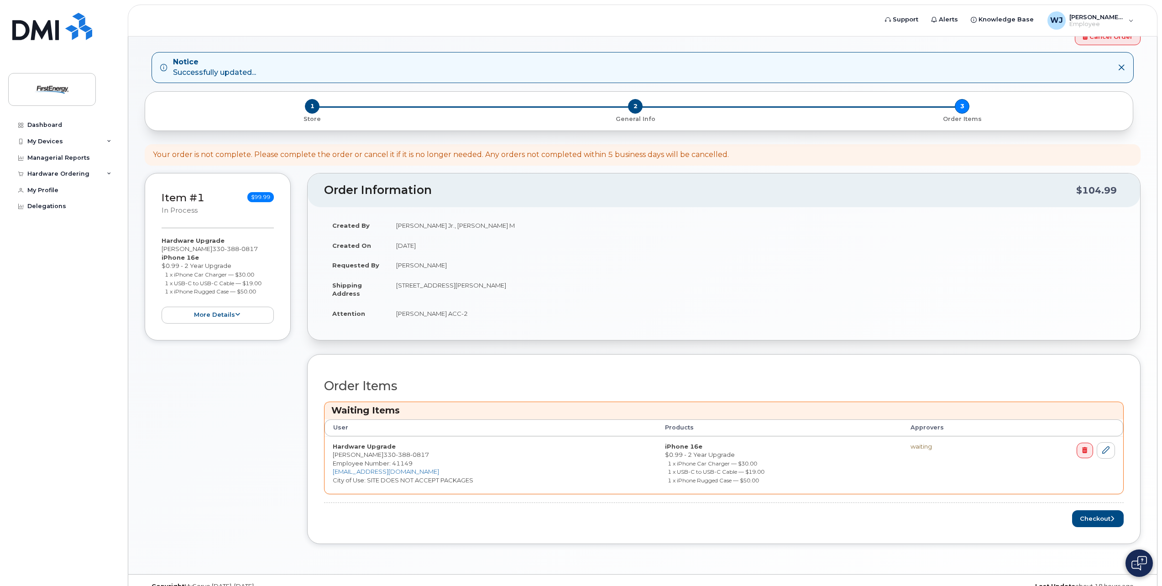
scroll to position [49, 0]
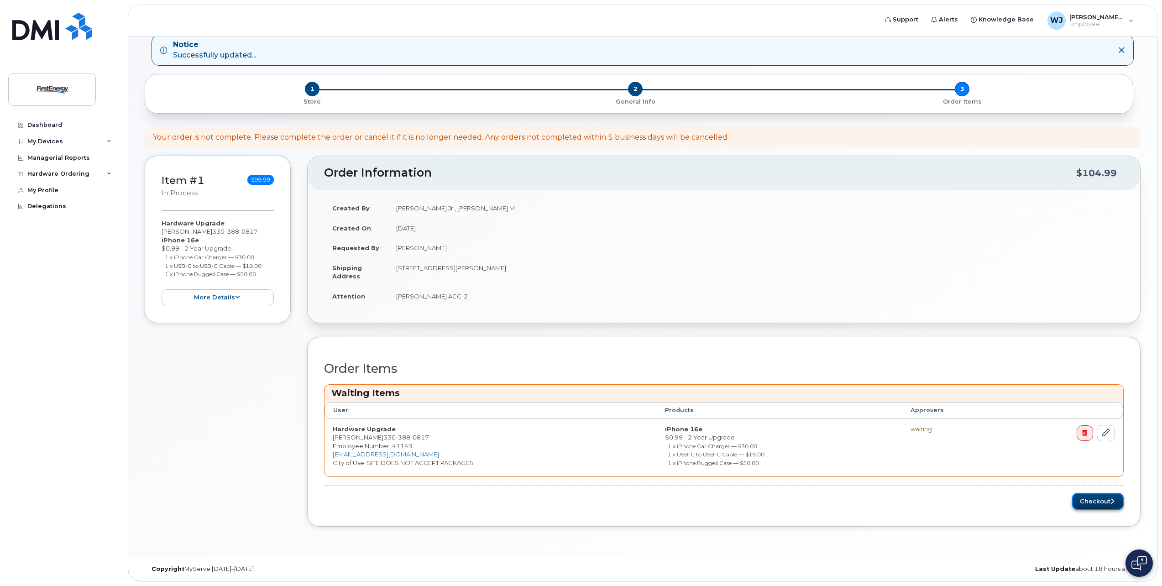
click at [1088, 502] on button "Checkout" at bounding box center [1098, 501] width 52 height 17
